Goal: Transaction & Acquisition: Purchase product/service

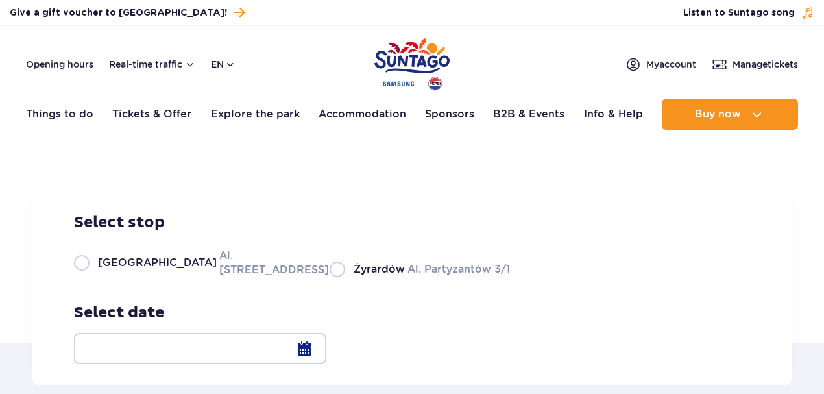
click at [91, 277] on label "Warsaw Al. Jerozolimskie 56" at bounding box center [194, 262] width 240 height 29
click at [88, 277] on input "Warsaw Al. Jerozolimskie 56" at bounding box center [81, 275] width 14 height 3
radio input "true"
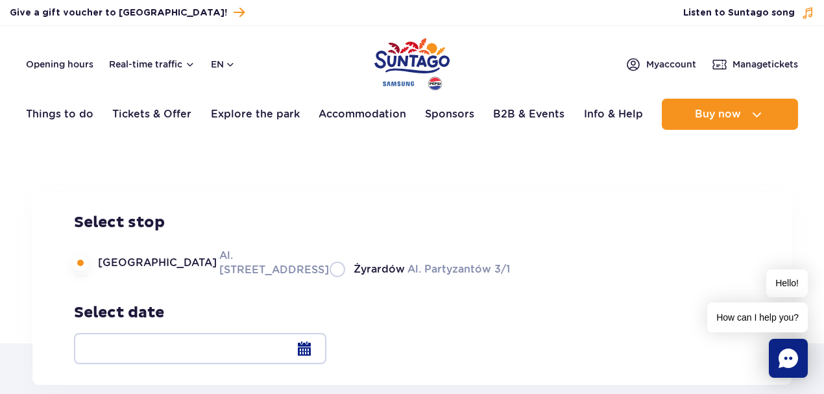
click at [326, 350] on div at bounding box center [200, 348] width 252 height 31
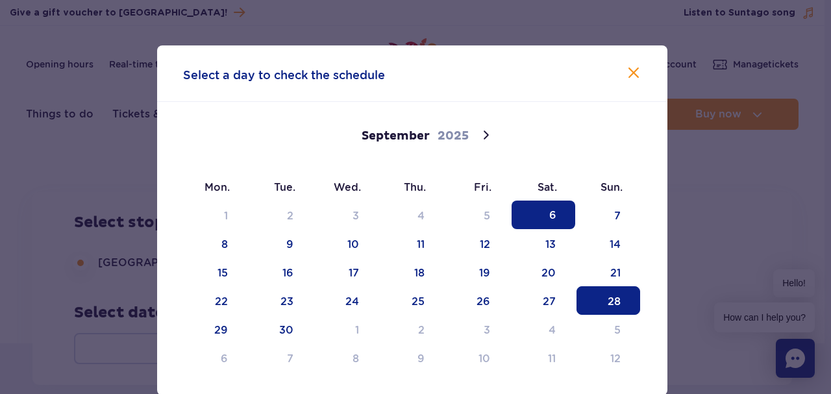
click at [610, 304] on span "28" at bounding box center [608, 300] width 64 height 29
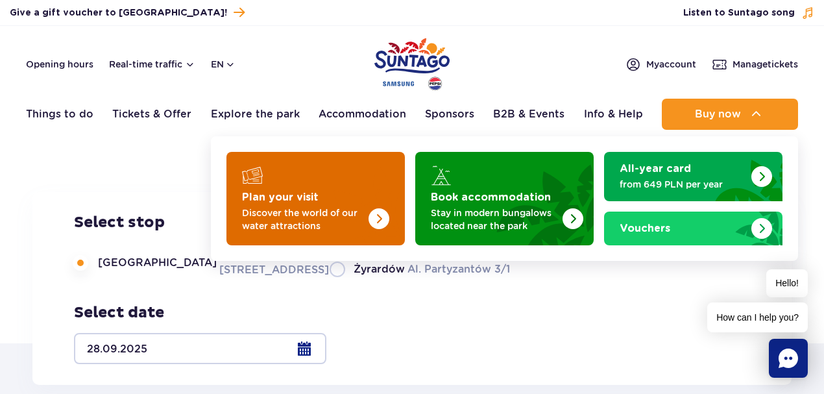
click at [380, 214] on img "Plan your visit" at bounding box center [379, 218] width 21 height 21
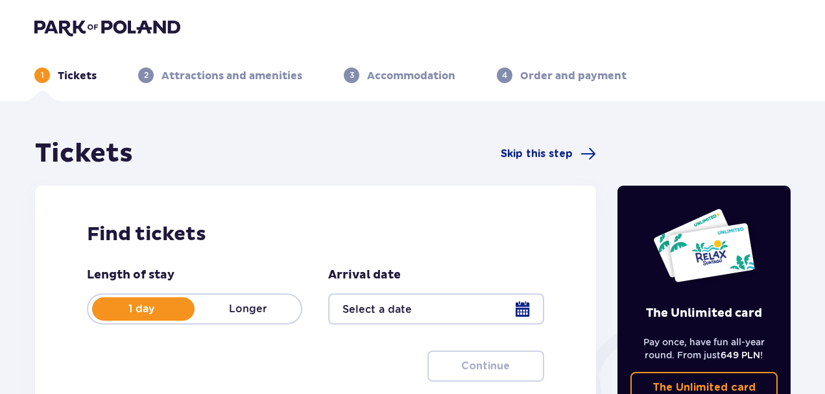
scroll to position [158, 0]
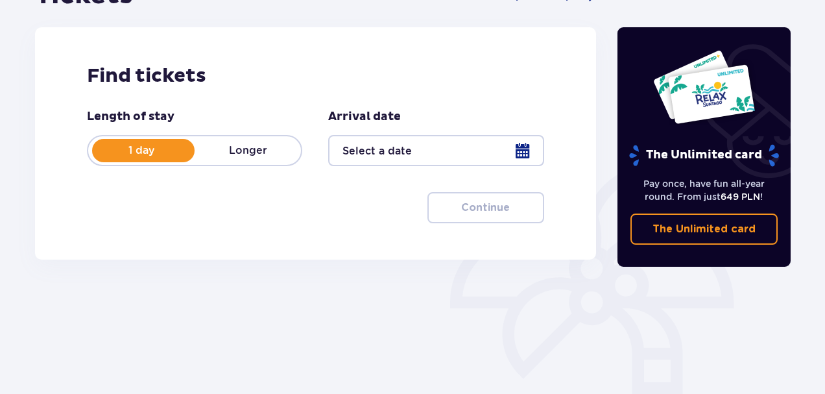
drag, startPoint x: 240, startPoint y: 152, endPoint x: 249, endPoint y: 153, distance: 8.5
click at [241, 152] on p "Longer" at bounding box center [248, 150] width 106 height 14
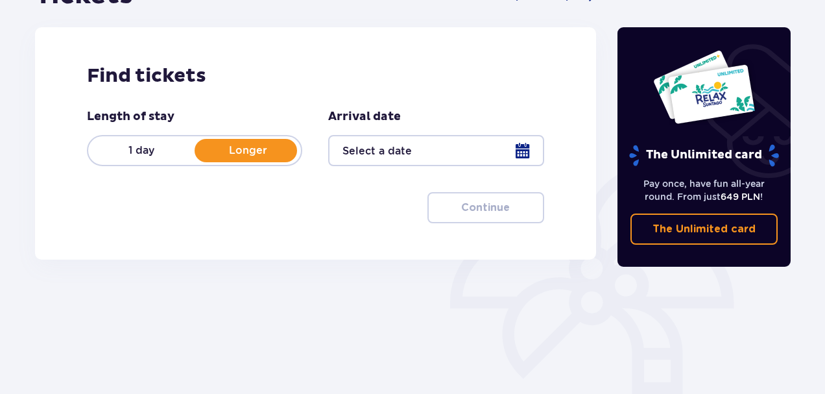
click at [141, 149] on p "1 day" at bounding box center [141, 150] width 106 height 14
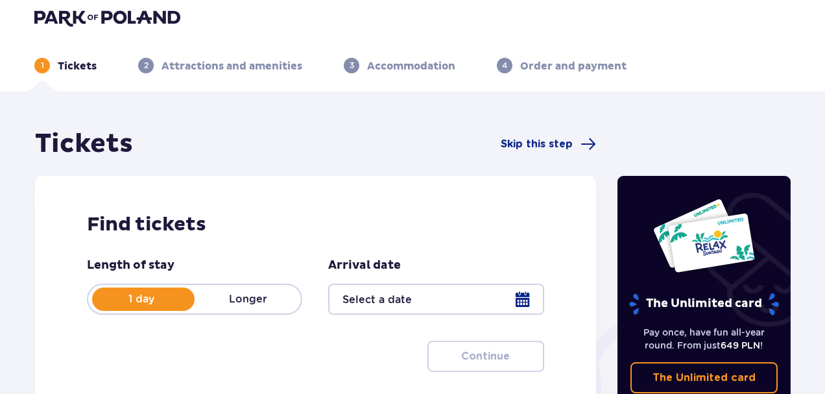
scroll to position [0, 0]
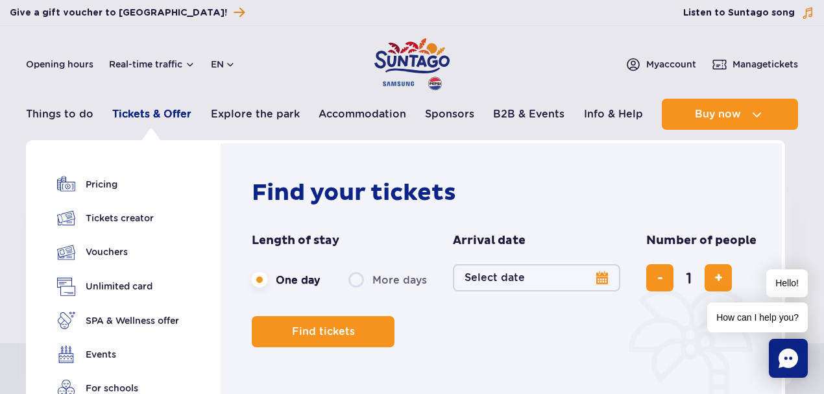
click at [151, 114] on link "Tickets & Offer" at bounding box center [151, 114] width 79 height 31
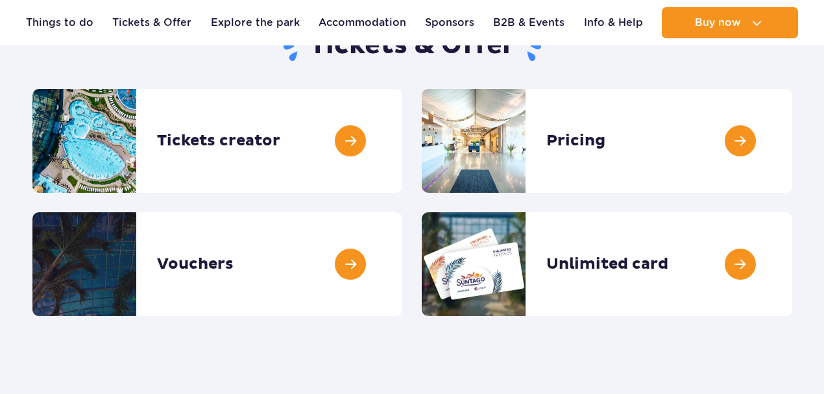
scroll to position [158, 0]
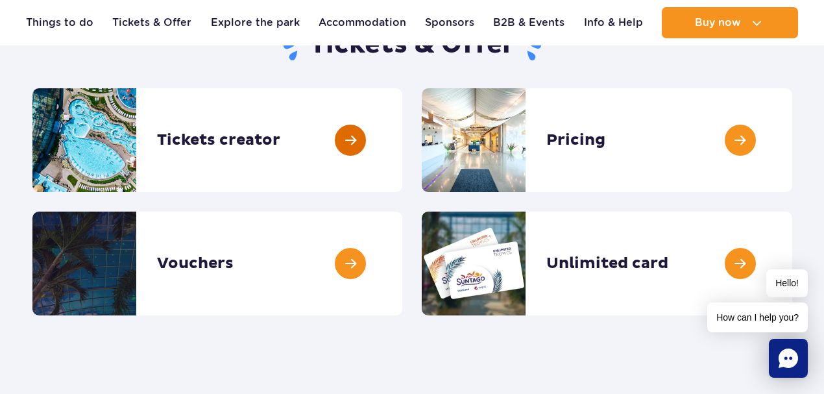
click at [402, 138] on link at bounding box center [402, 140] width 0 height 104
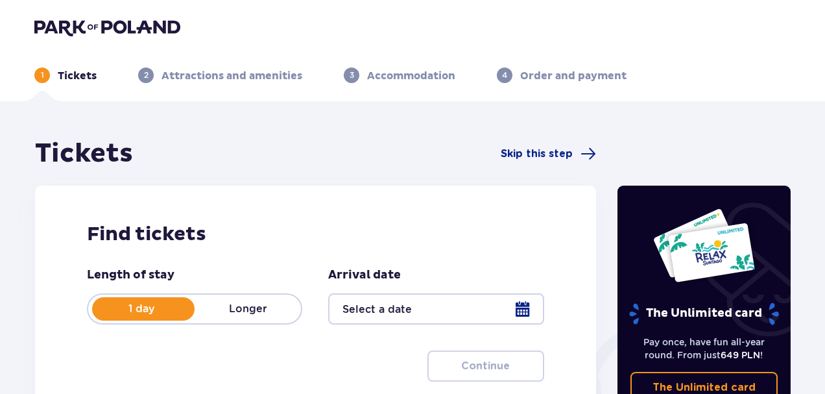
scroll to position [158, 0]
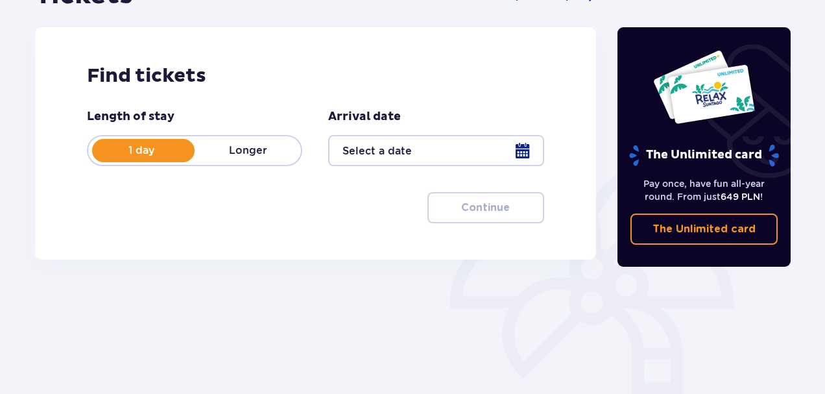
click at [523, 149] on div at bounding box center [435, 150] width 215 height 31
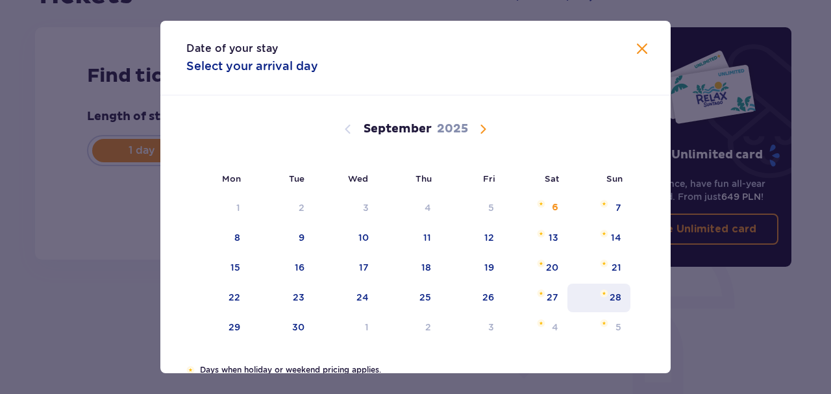
click at [611, 300] on div "28" at bounding box center [615, 297] width 12 height 13
type input "28.09.25"
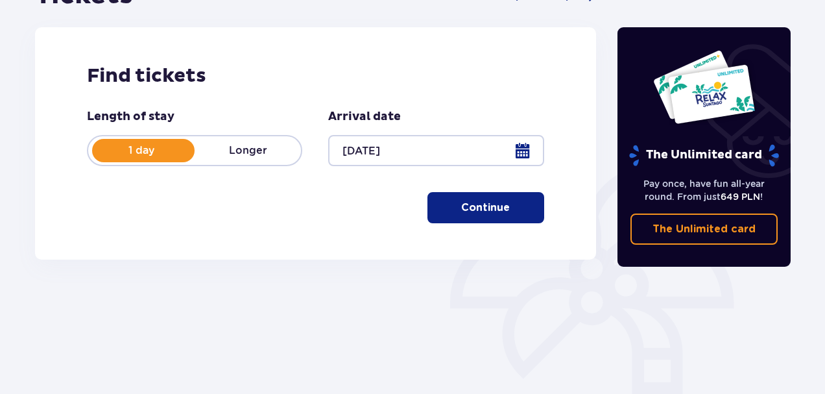
click at [484, 205] on p "Continue" at bounding box center [485, 207] width 49 height 14
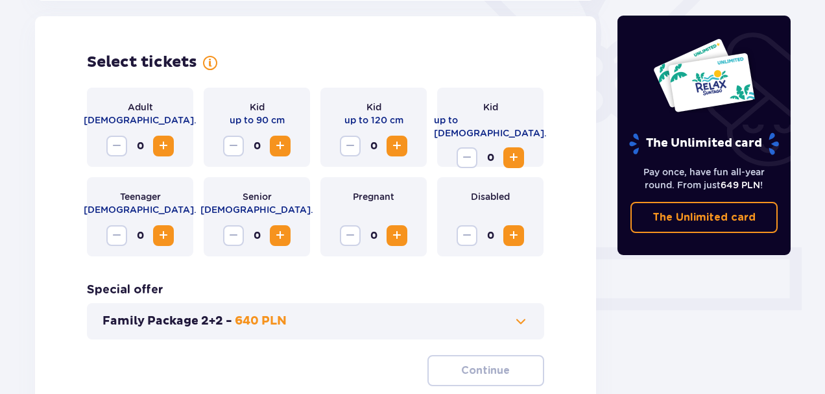
scroll to position [361, 0]
click at [167, 145] on span "Increase" at bounding box center [164, 146] width 16 height 16
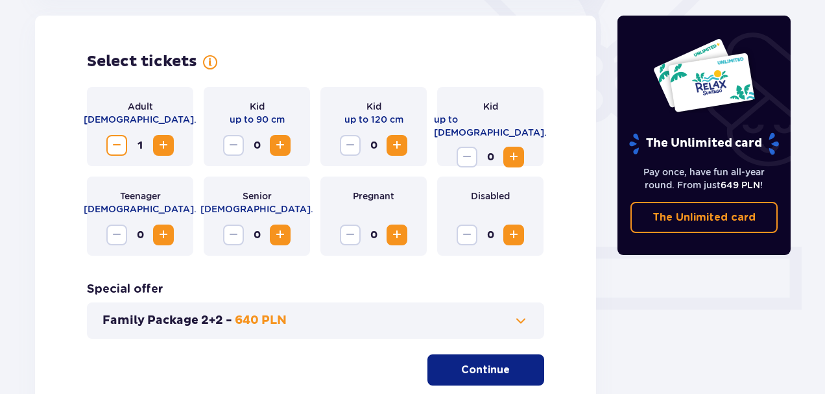
click at [468, 370] on p "Continue" at bounding box center [485, 370] width 49 height 14
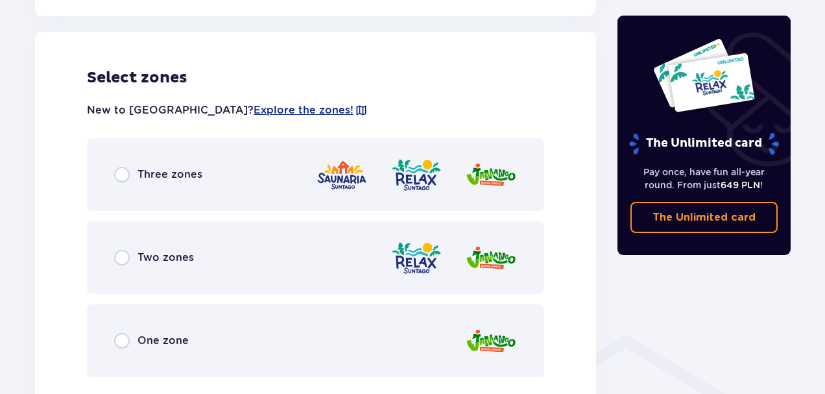
scroll to position [720, 0]
click at [188, 181] on div "Three zones" at bounding box center [158, 174] width 88 height 16
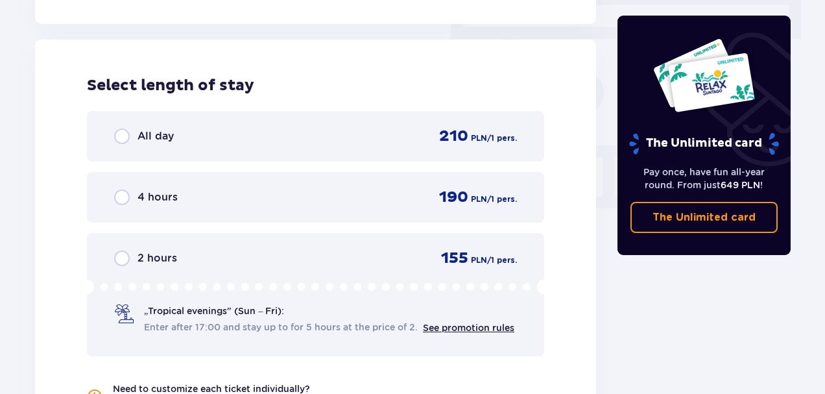
scroll to position [1172, 0]
